Goal: Information Seeking & Learning: Learn about a topic

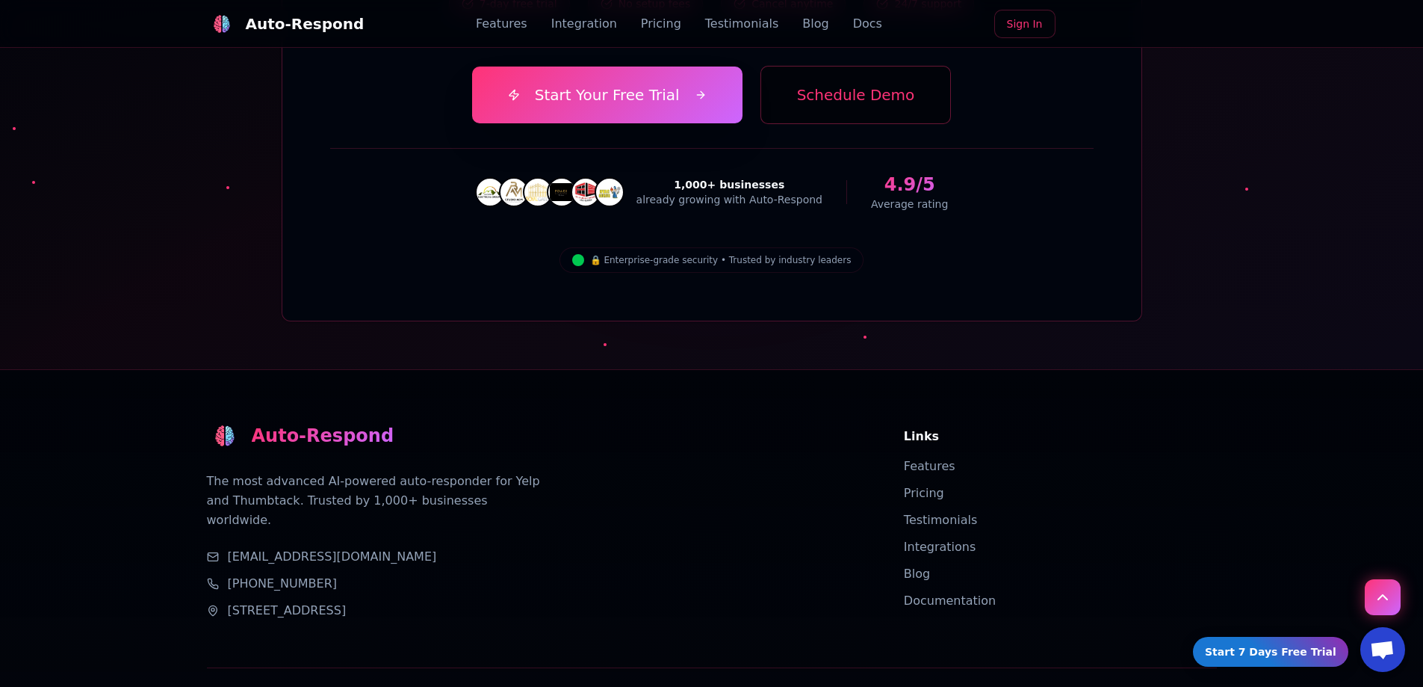
scroll to position [5328, 0]
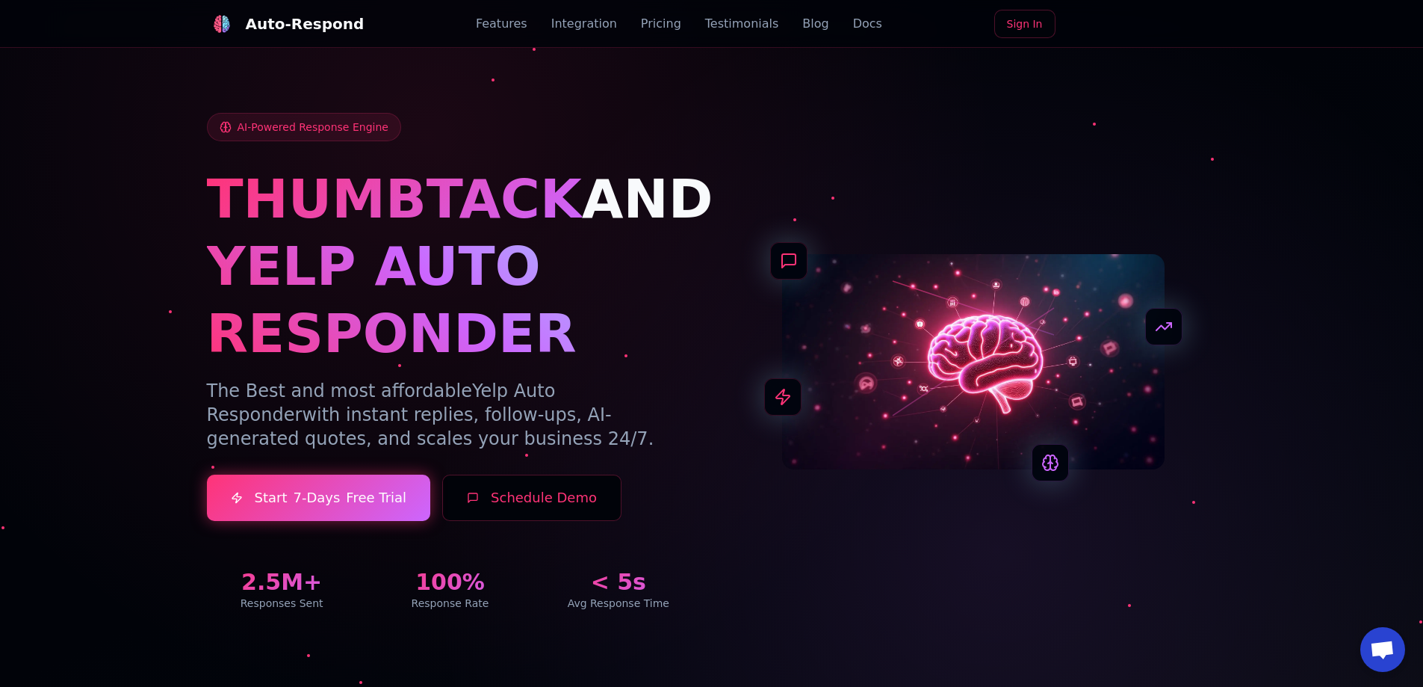
click at [589, 313] on h1 "YELP AUTO RESPONDER" at bounding box center [450, 299] width 487 height 134
drag, startPoint x: 267, startPoint y: 421, endPoint x: 268, endPoint y: -1, distance: 422.9
click at [317, 26] on div "Auto-Respond" at bounding box center [305, 23] width 119 height 21
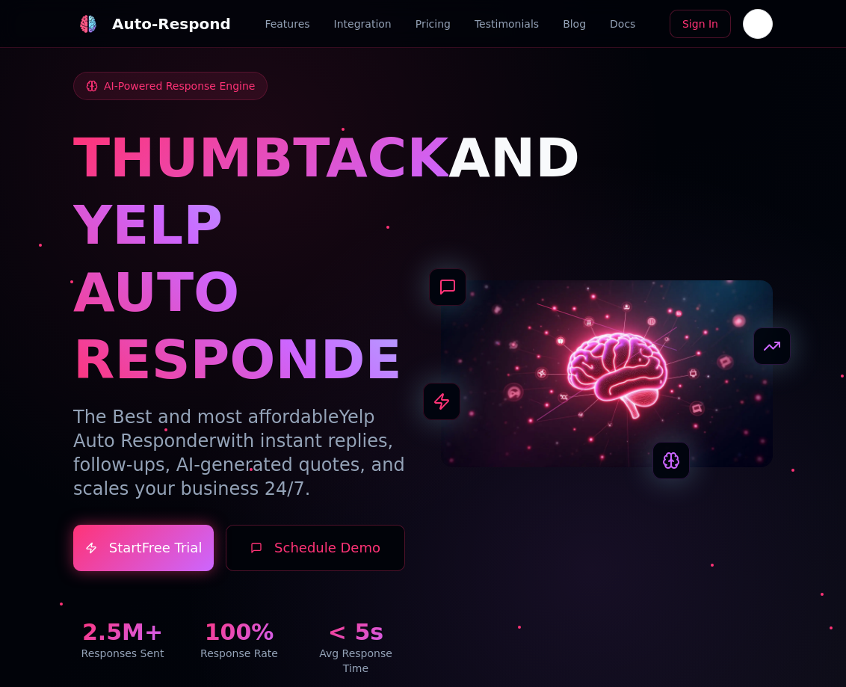
drag, startPoint x: 764, startPoint y: 248, endPoint x: 760, endPoint y: 85, distance: 163.0
drag, startPoint x: 268, startPoint y: 0, endPoint x: 64, endPoint y: 43, distance: 207.8
click at [55, 88] on div "AI-Powered Response Engine THUMBTACK AND YELP AUTO RESPONDER The Best and most …" at bounding box center [422, 355] width 735 height 711
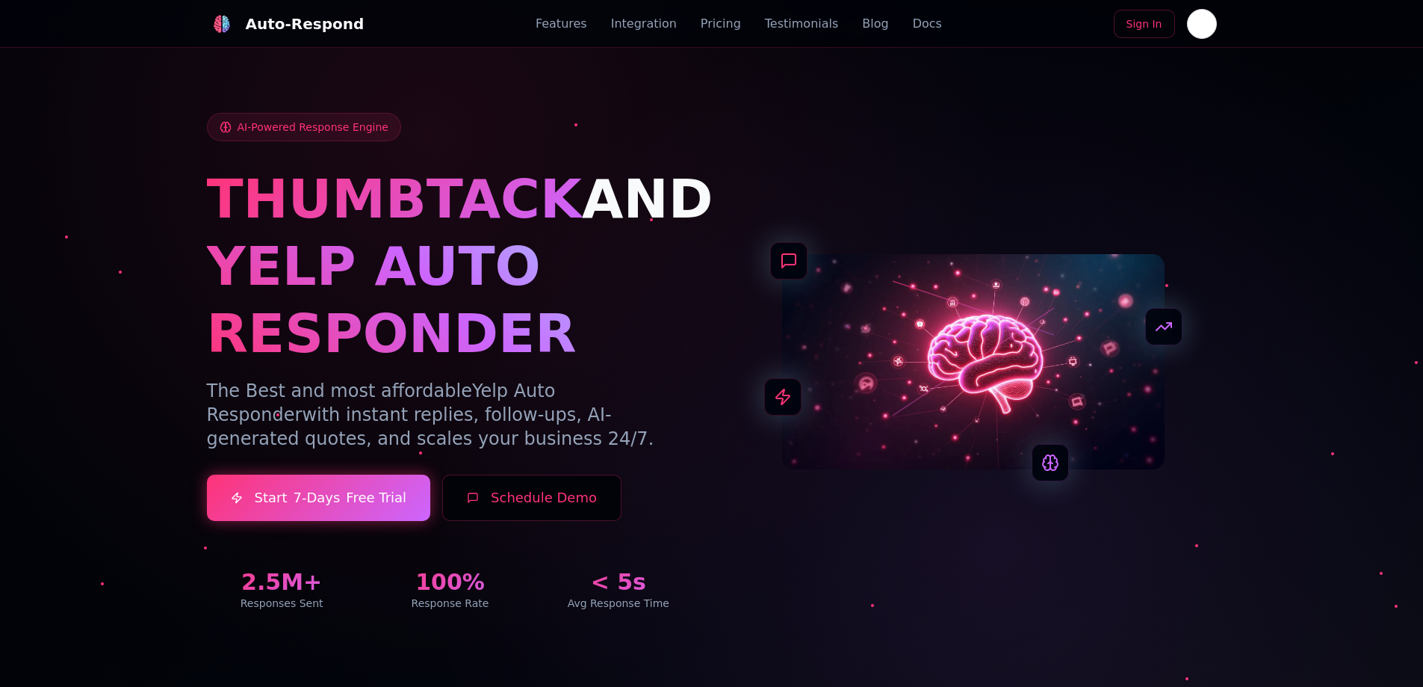
click at [200, 223] on div "AI-Powered Response Engine THUMBTACK AND YELP AUTO RESPONDER The Best and most …" at bounding box center [712, 343] width 1046 height 605
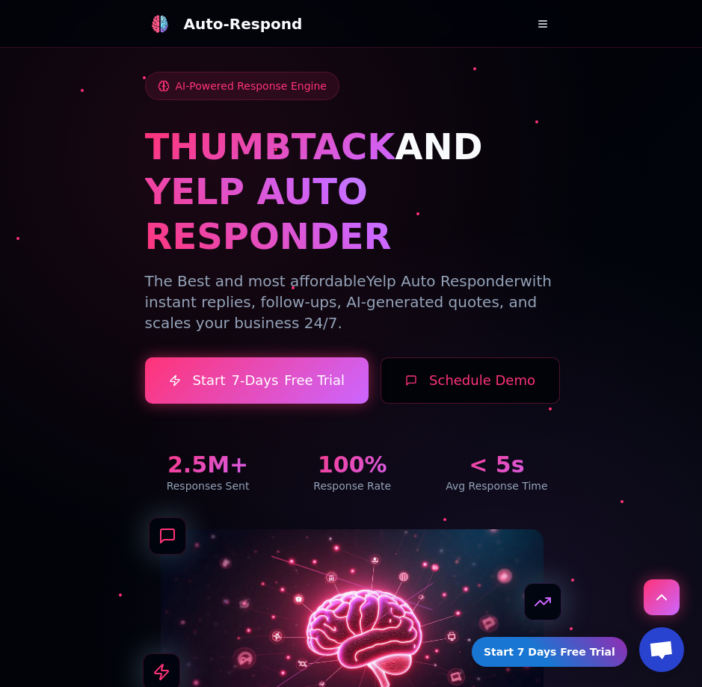
click at [545, 20] on button at bounding box center [543, 24] width 30 height 30
click at [541, 25] on button at bounding box center [543, 24] width 30 height 30
